Goal: Transaction & Acquisition: Purchase product/service

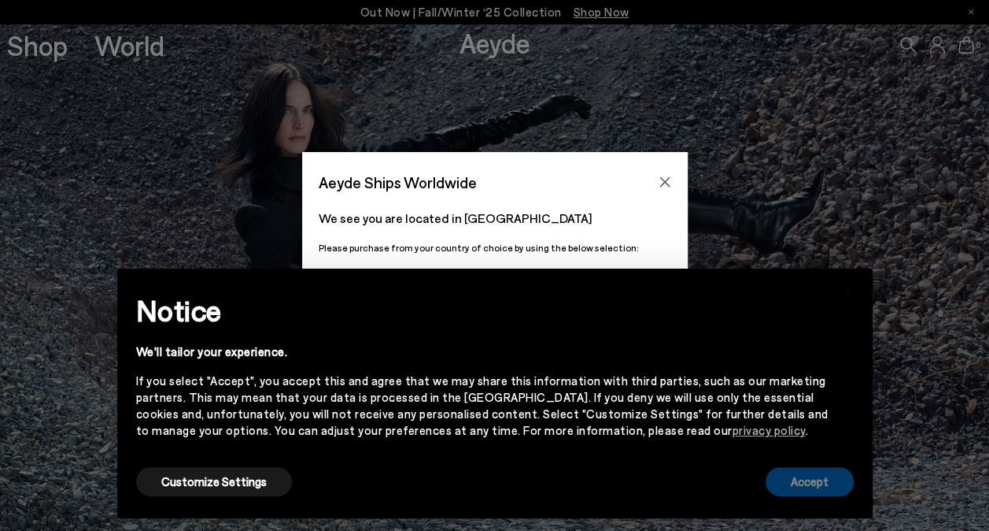
click at [793, 479] on button "Accept" at bounding box center [810, 481] width 88 height 29
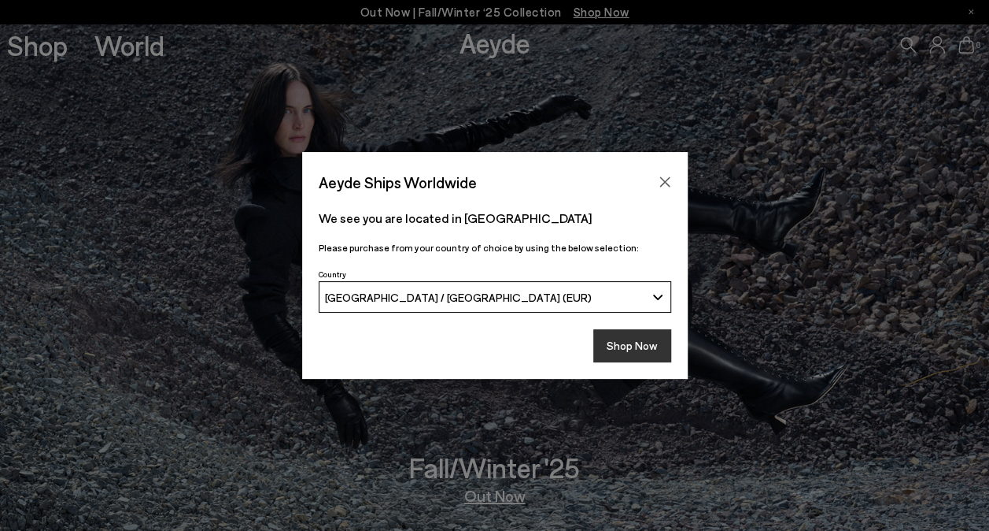
click at [627, 342] on button "Shop Now" at bounding box center [633, 345] width 78 height 33
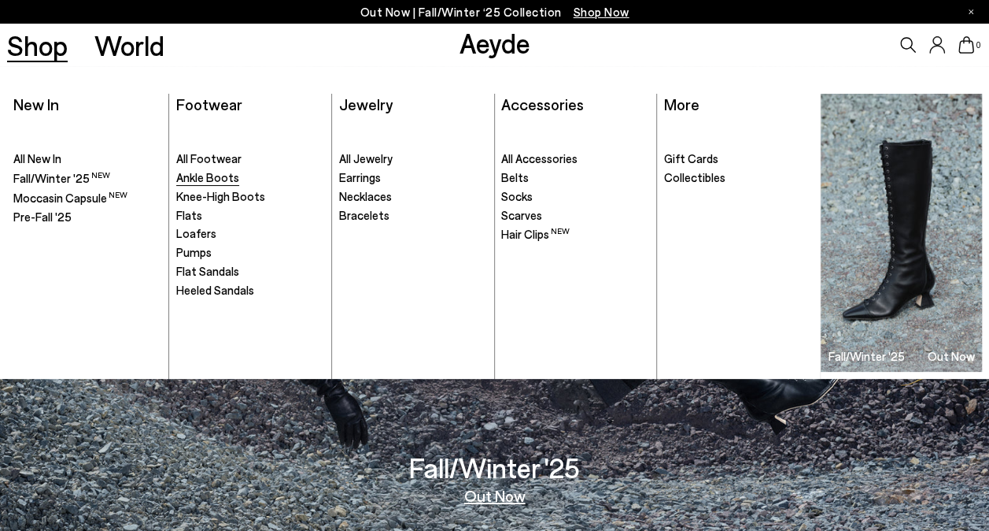
click at [203, 177] on span "Ankle Boots" at bounding box center [207, 177] width 63 height 14
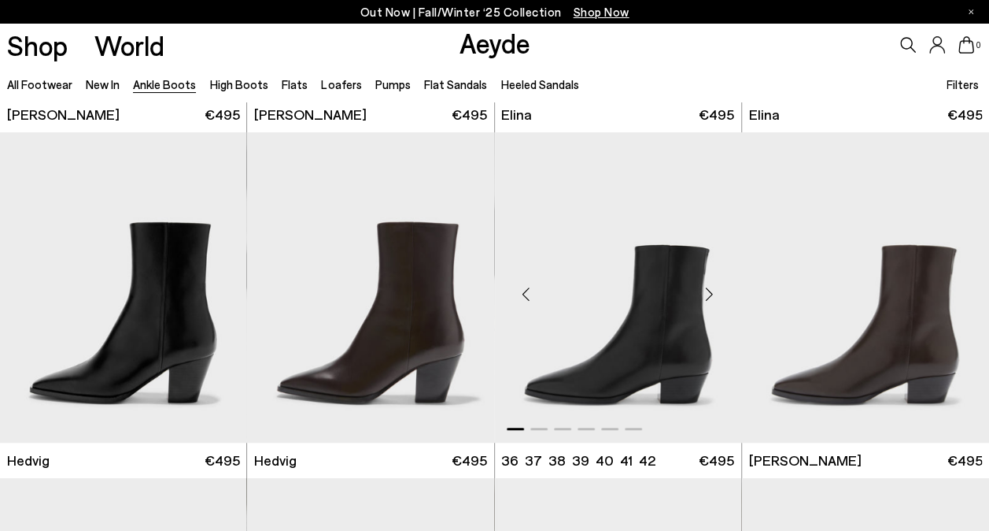
scroll to position [394, 0]
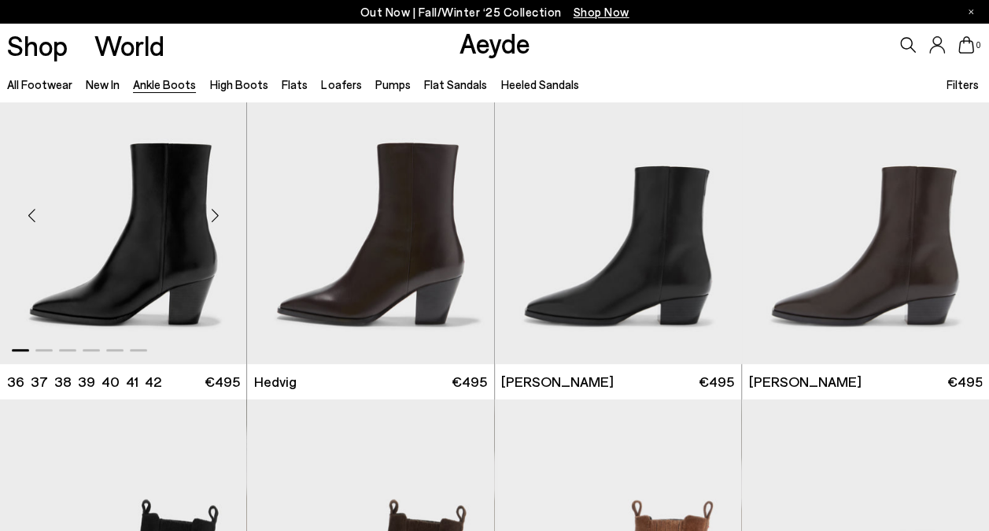
click at [153, 279] on img "1 / 6" at bounding box center [123, 209] width 247 height 310
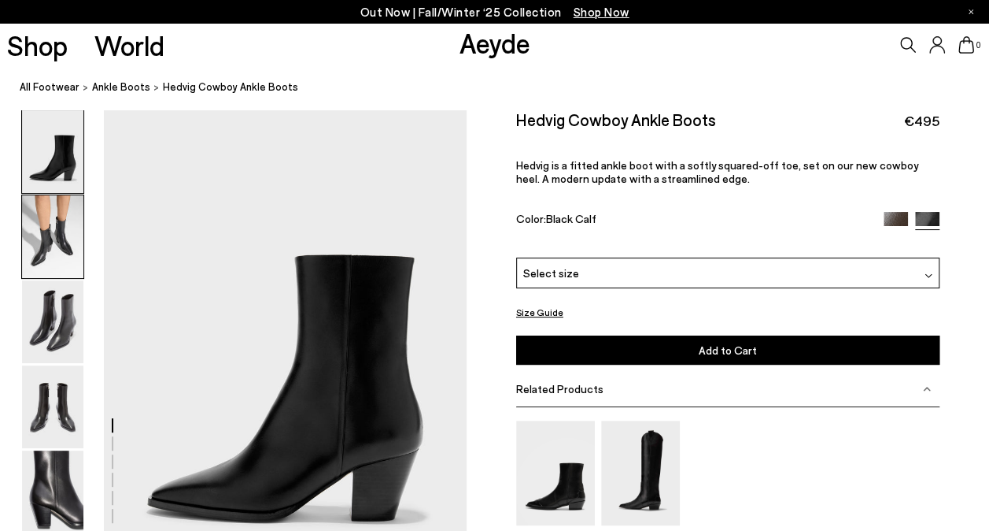
click at [60, 246] on img at bounding box center [52, 236] width 61 height 83
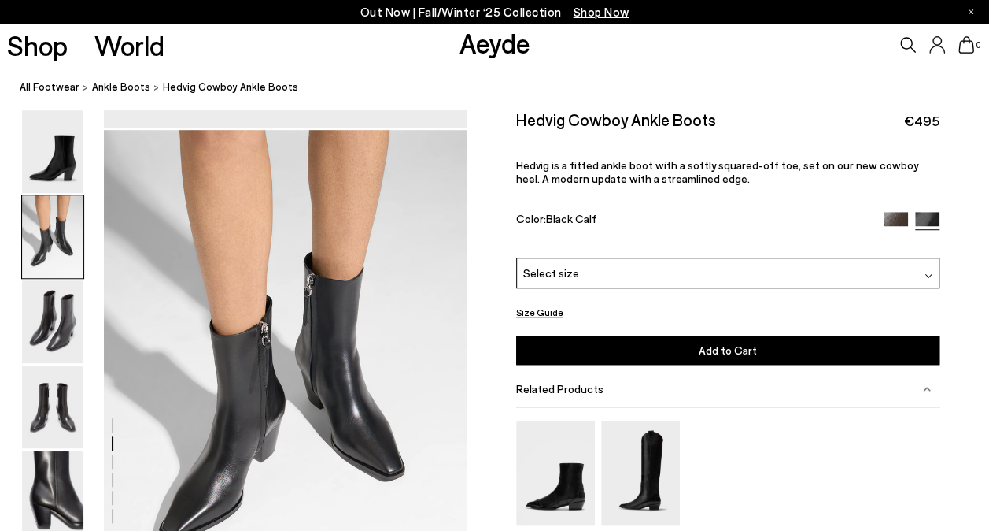
scroll to position [487, 0]
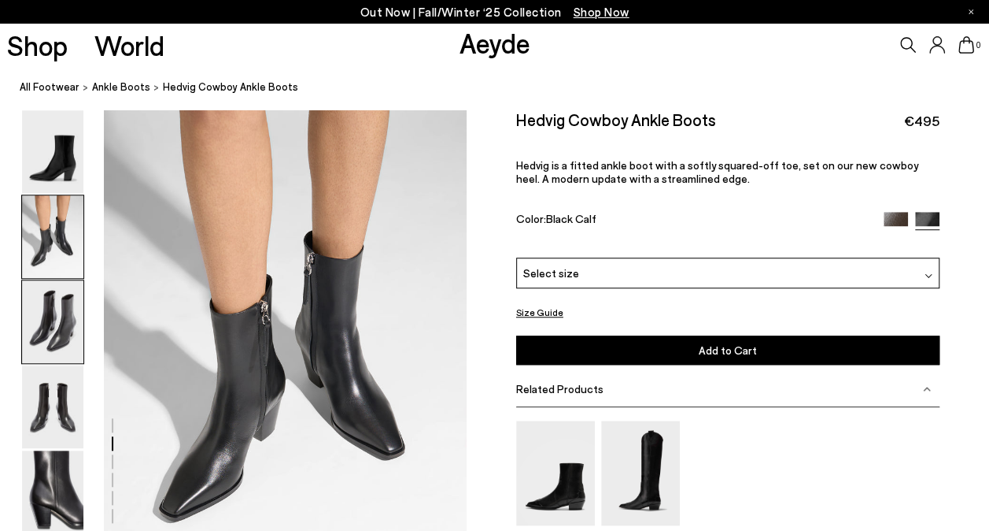
click at [67, 325] on img at bounding box center [52, 321] width 61 height 83
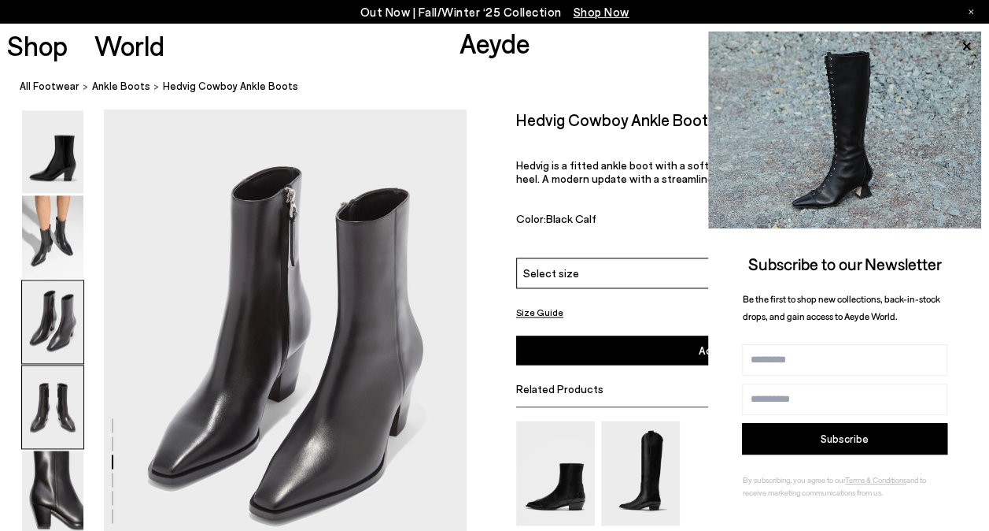
click at [74, 397] on img at bounding box center [52, 406] width 61 height 83
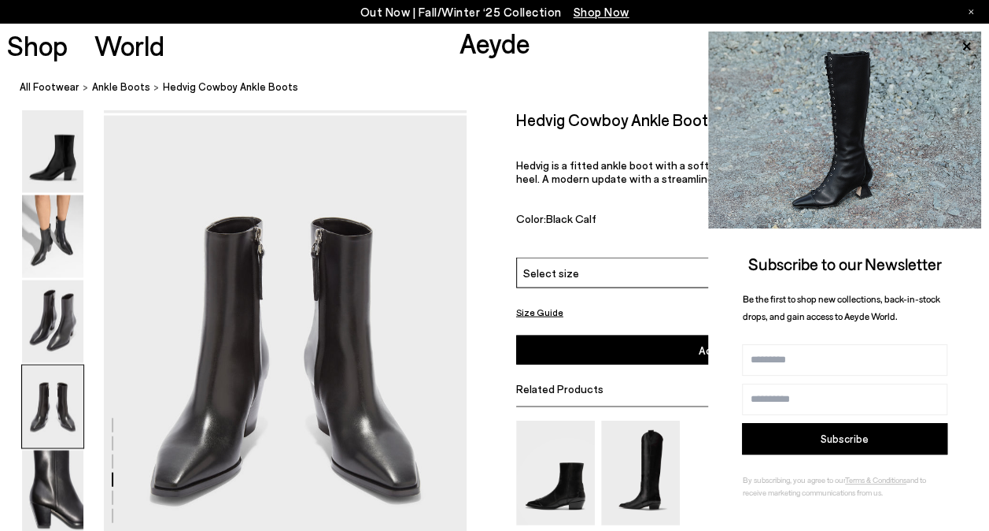
scroll to position [1459, 0]
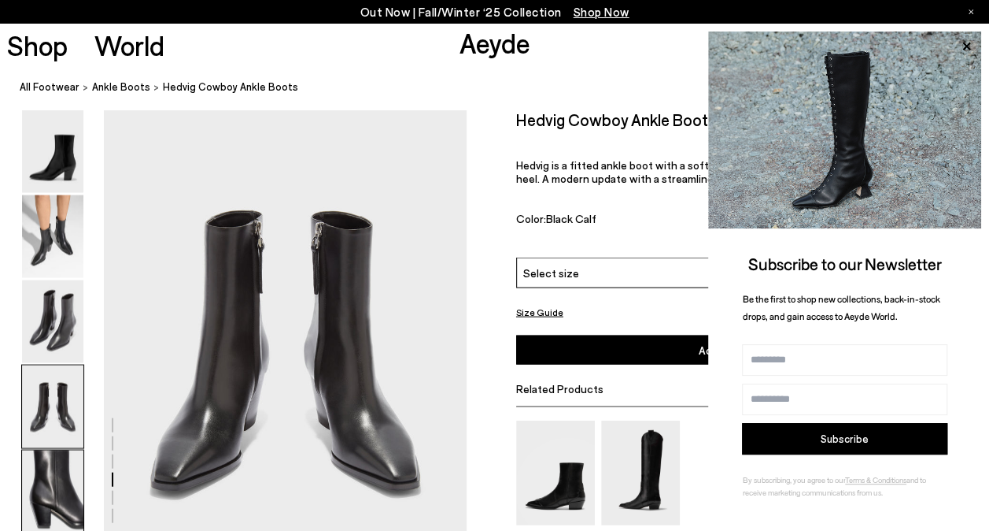
click at [57, 474] on img at bounding box center [52, 491] width 61 height 83
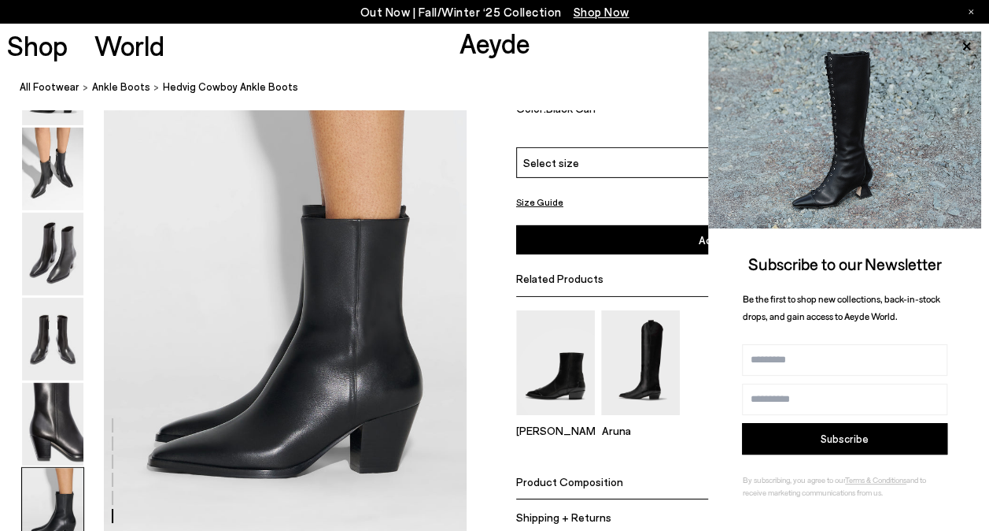
scroll to position [2496, 0]
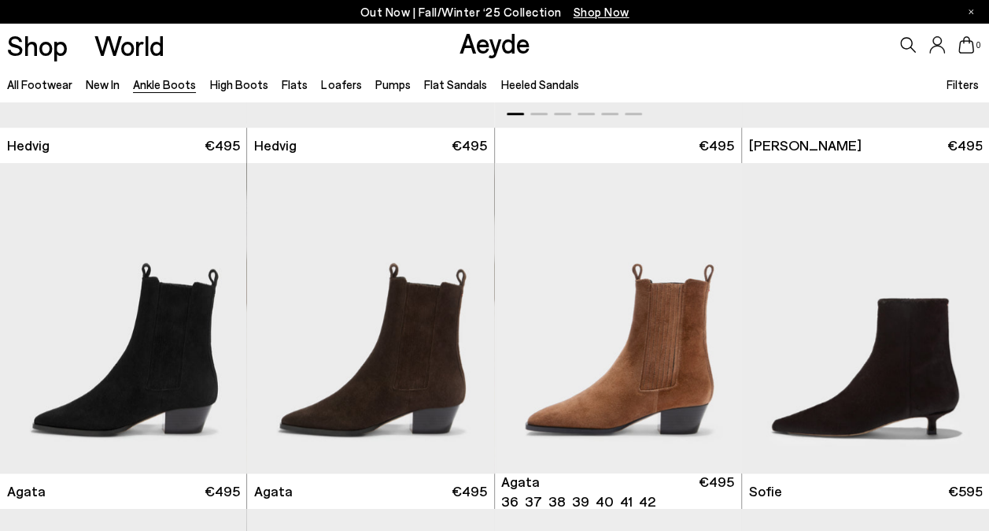
scroll to position [708, 0]
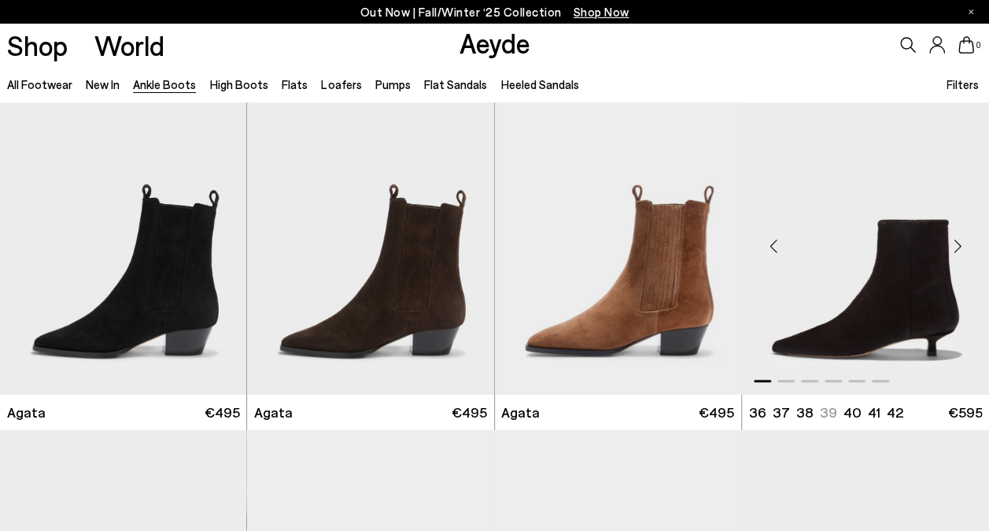
click at [773, 213] on img "1 / 6" at bounding box center [865, 239] width 247 height 310
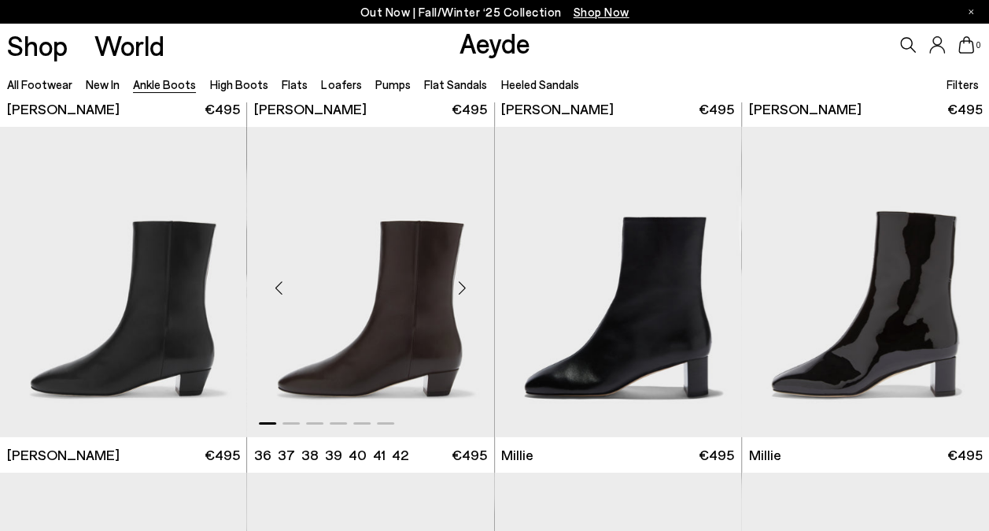
scroll to position [2440, 0]
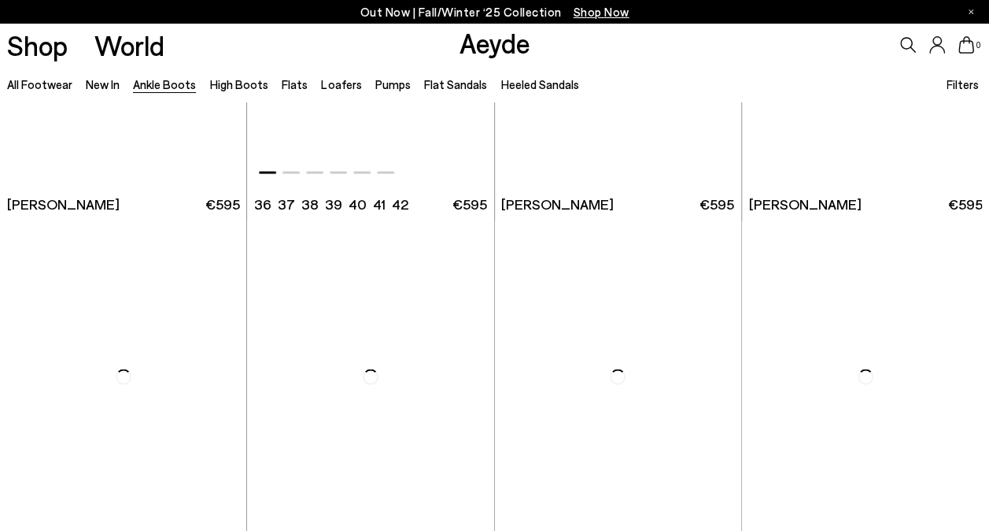
scroll to position [4487, 0]
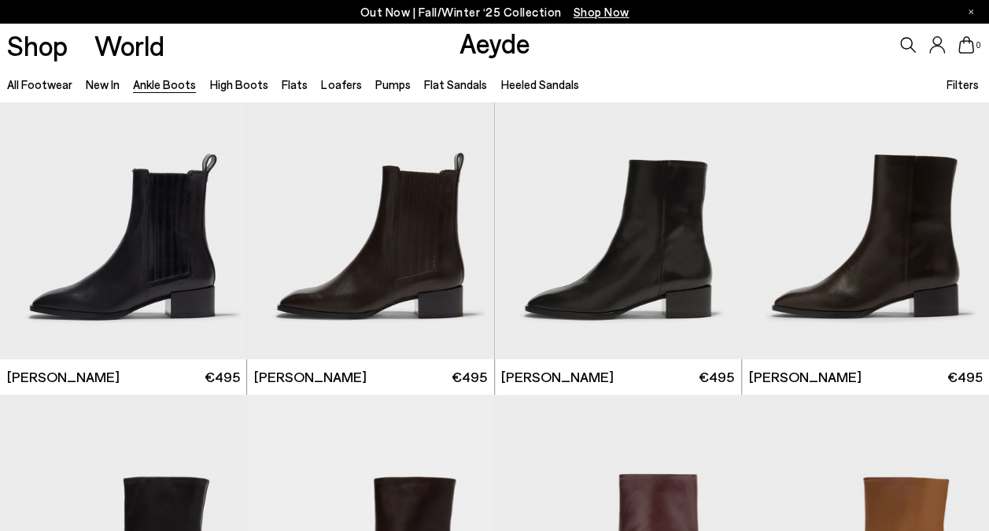
scroll to position [5904, 0]
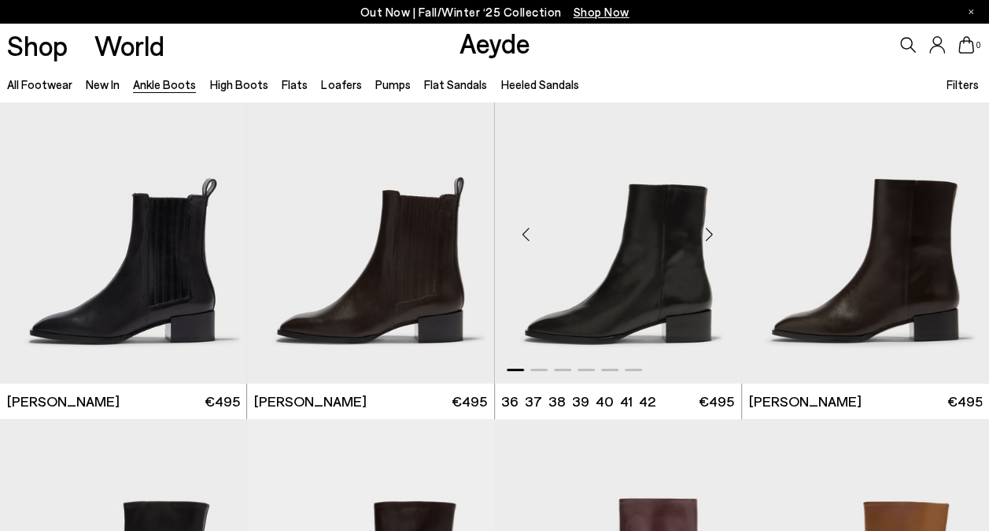
click at [620, 280] on img "1 / 6" at bounding box center [618, 228] width 247 height 310
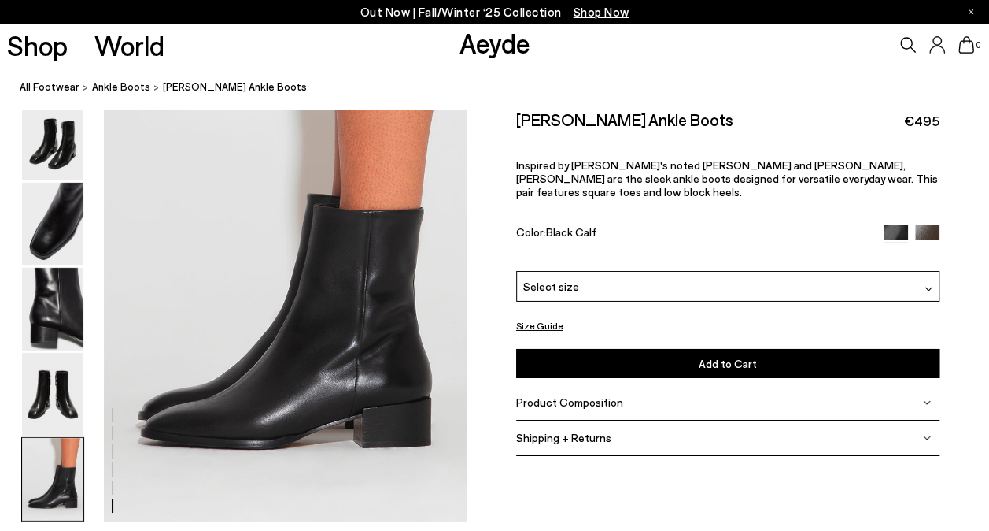
scroll to position [2519, 0]
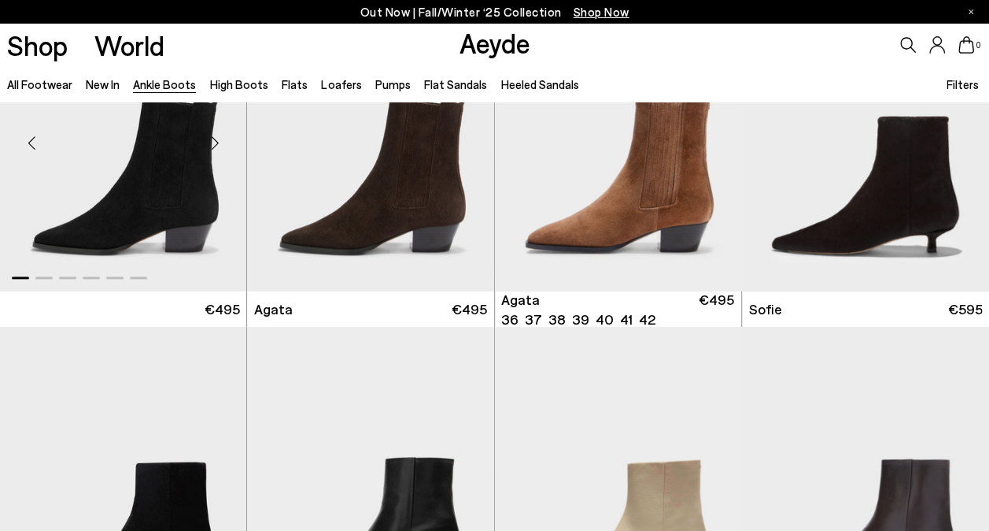
scroll to position [708, 0]
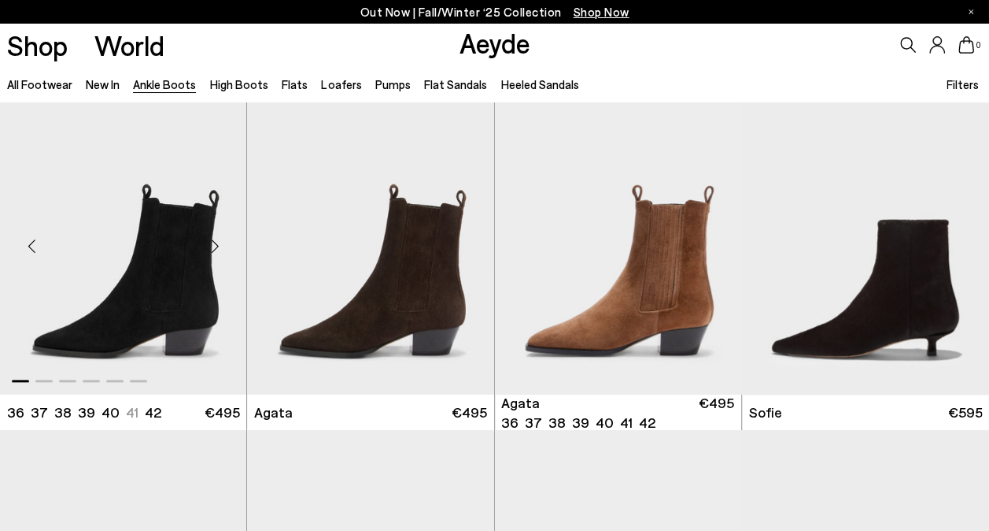
click at [151, 303] on img "1 / 6" at bounding box center [123, 239] width 247 height 310
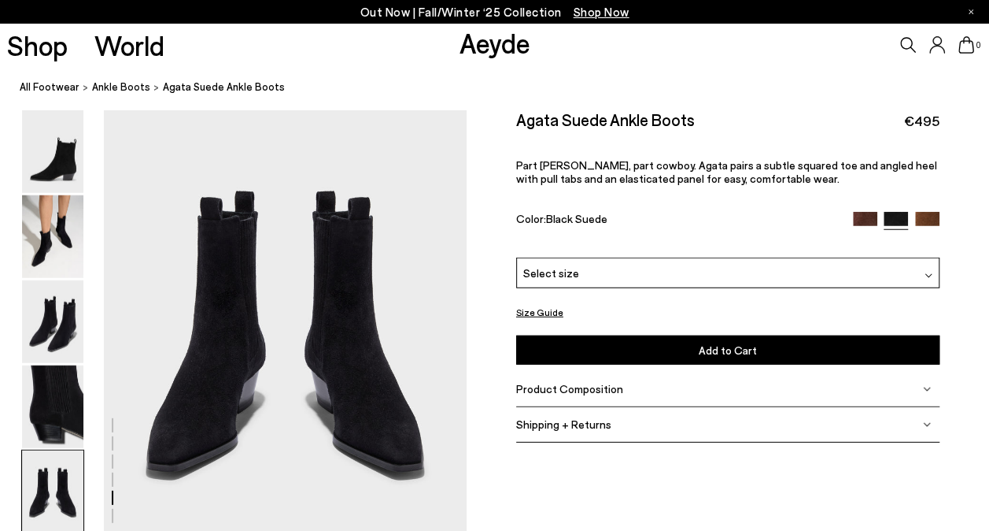
scroll to position [1968, 0]
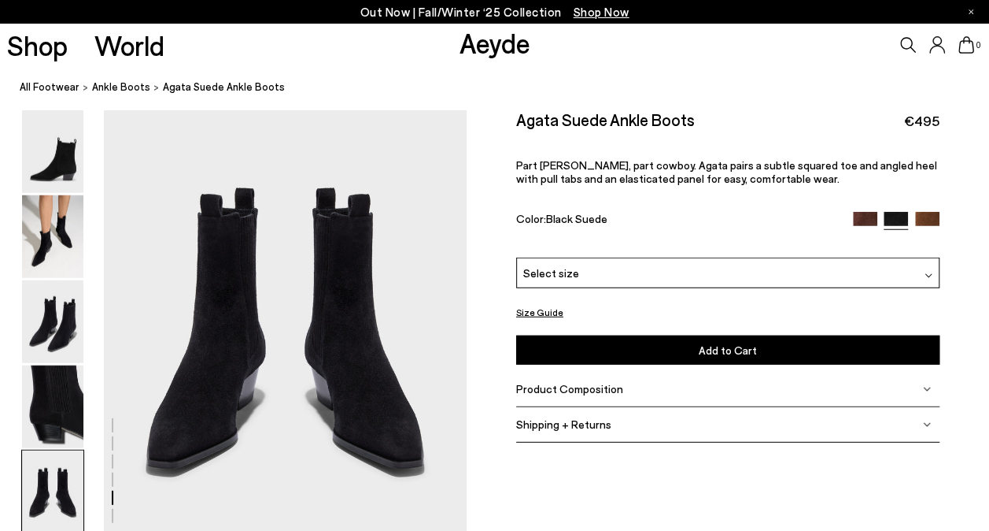
click at [929, 216] on img at bounding box center [928, 224] width 24 height 24
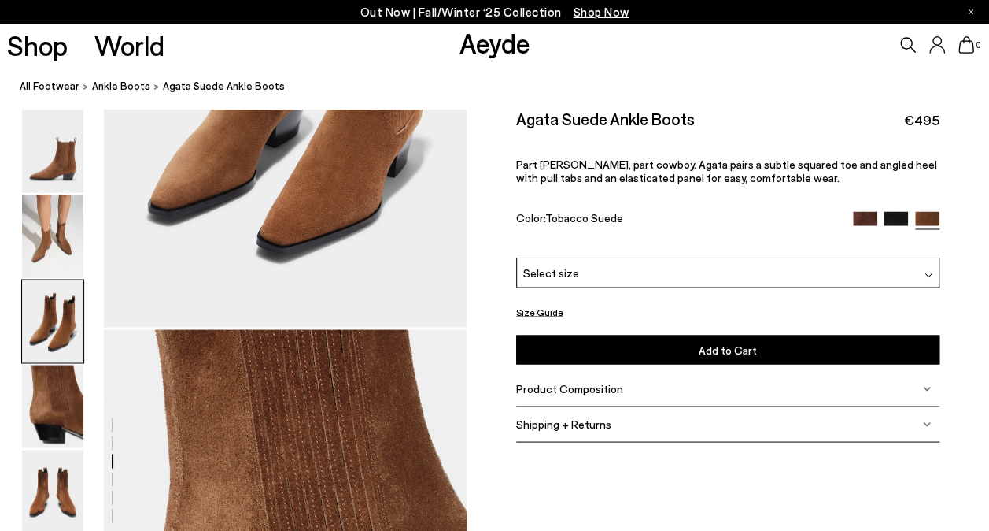
scroll to position [1260, 0]
